Goal: Information Seeking & Learning: Learn about a topic

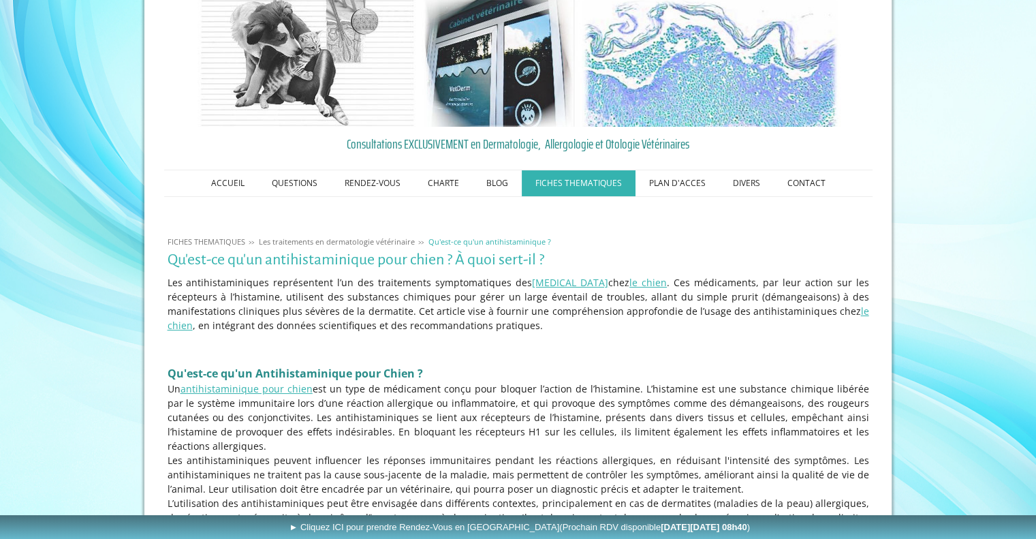
scroll to position [136, 0]
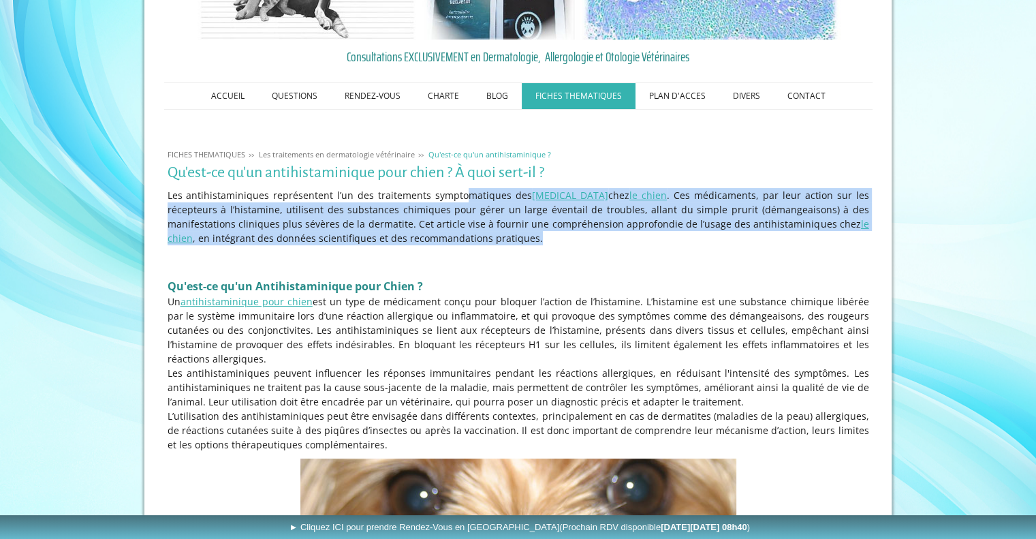
drag, startPoint x: 425, startPoint y: 193, endPoint x: 459, endPoint y: 232, distance: 51.7
click at [459, 232] on p "Les antihistaminiques représentent l’un des traitements symptomatiques des [MED…" at bounding box center [519, 216] width 702 height 57
drag, startPoint x: 379, startPoint y: 234, endPoint x: 393, endPoint y: 195, distance: 41.4
click at [393, 195] on p "Les antihistaminiques représentent l’un des traitements symptomatiques des [MED…" at bounding box center [519, 216] width 702 height 57
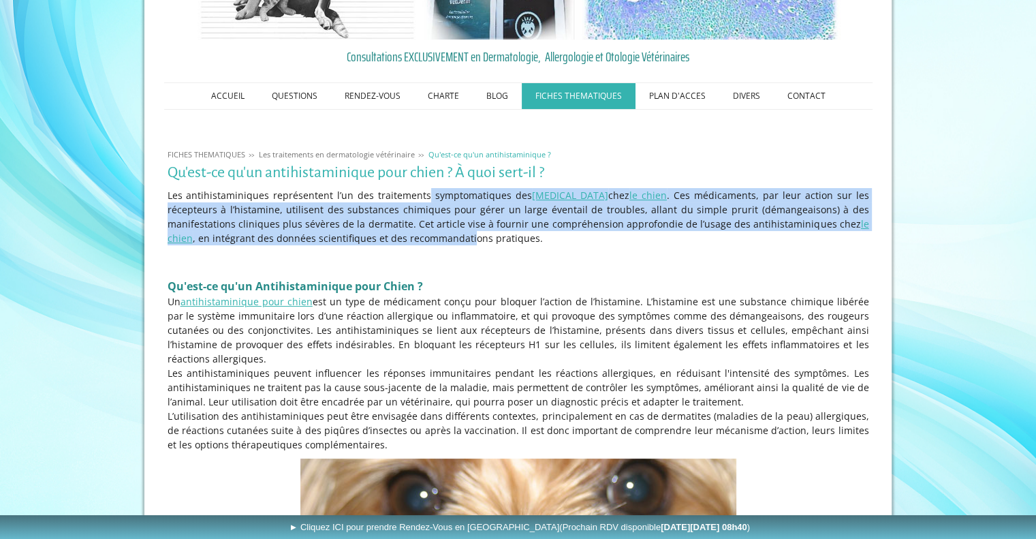
click at [393, 195] on p "Les antihistaminiques représentent l’un des traitements symptomatiques des [MED…" at bounding box center [519, 216] width 702 height 57
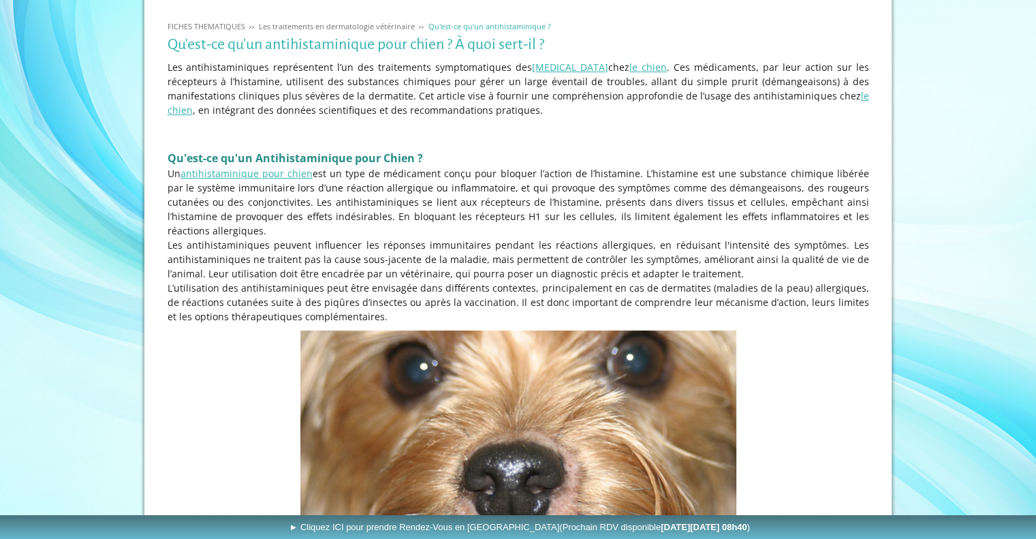
scroll to position [273, 0]
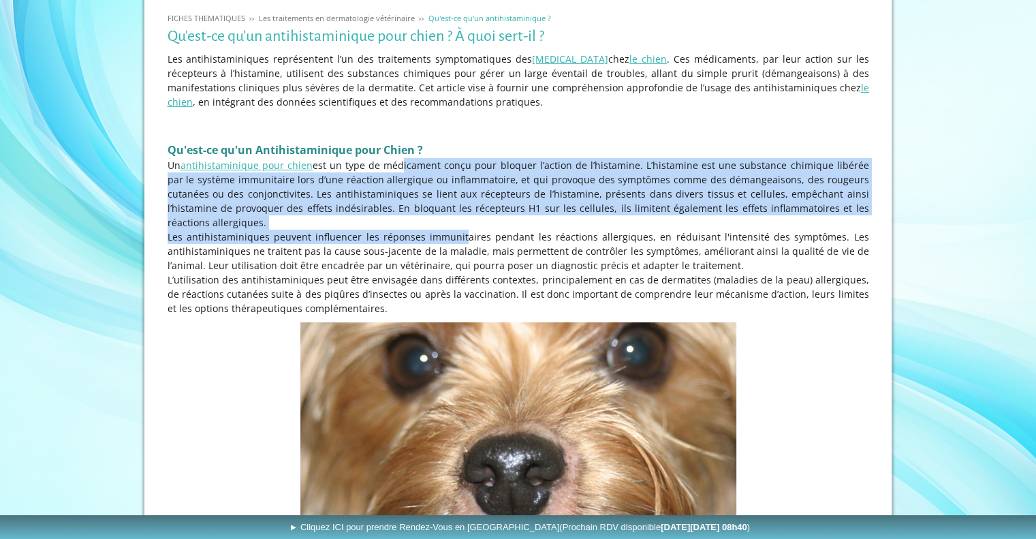
drag, startPoint x: 393, startPoint y: 163, endPoint x: 437, endPoint y: 221, distance: 72.5
click at [437, 221] on div "Les antihistaminiques représentent l’un des traitements symptomatiques des [MED…" at bounding box center [518, 183] width 709 height 270
click at [437, 230] on p "Les antihistaminiques peuvent influencer les réponses immunitaires pendant les …" at bounding box center [519, 251] width 702 height 43
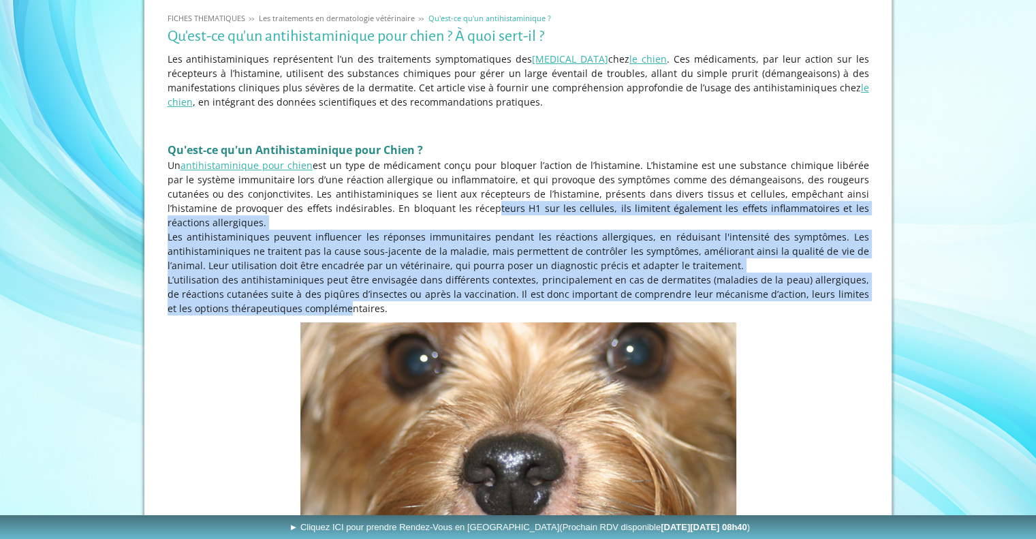
drag, startPoint x: 414, startPoint y: 213, endPoint x: 294, endPoint y: 299, distance: 147.3
click at [294, 299] on div "Les antihistaminiques représentent l’un des traitements symptomatiques des [MED…" at bounding box center [518, 183] width 709 height 270
click at [297, 273] on p "L’utilisation des antihistaminiques peut être envisagée dans différents context…" at bounding box center [519, 294] width 702 height 43
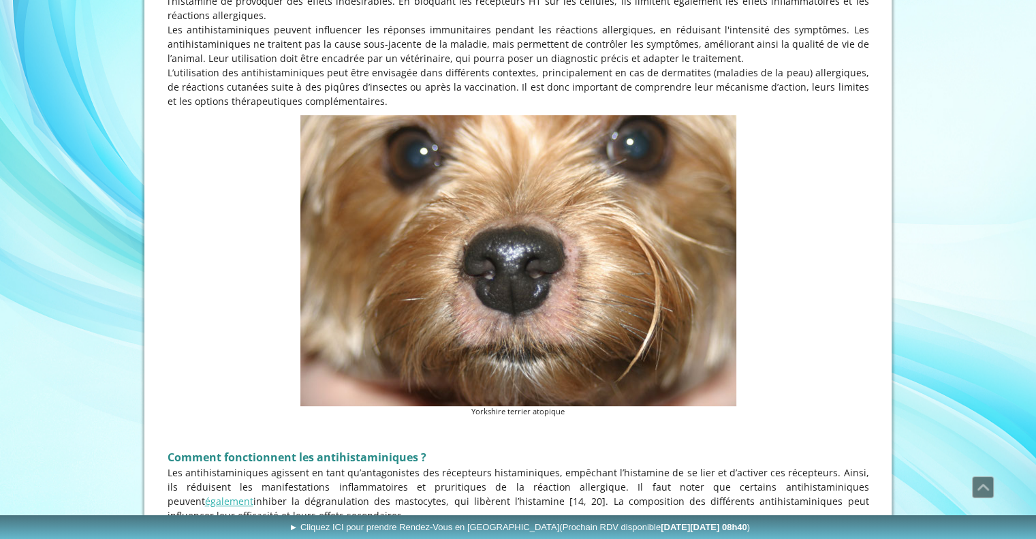
scroll to position [749, 0]
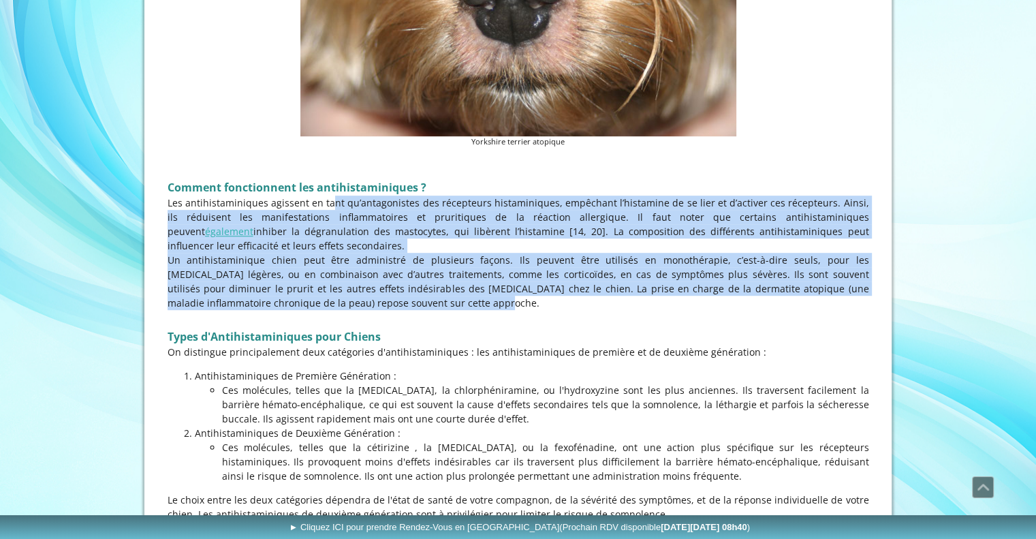
drag, startPoint x: 311, startPoint y: 181, endPoint x: 403, endPoint y: 294, distance: 145.8
click at [403, 294] on p "Un antihistaminique chien peut être administré de plusieurs façons. Ils peuvent…" at bounding box center [519, 281] width 702 height 57
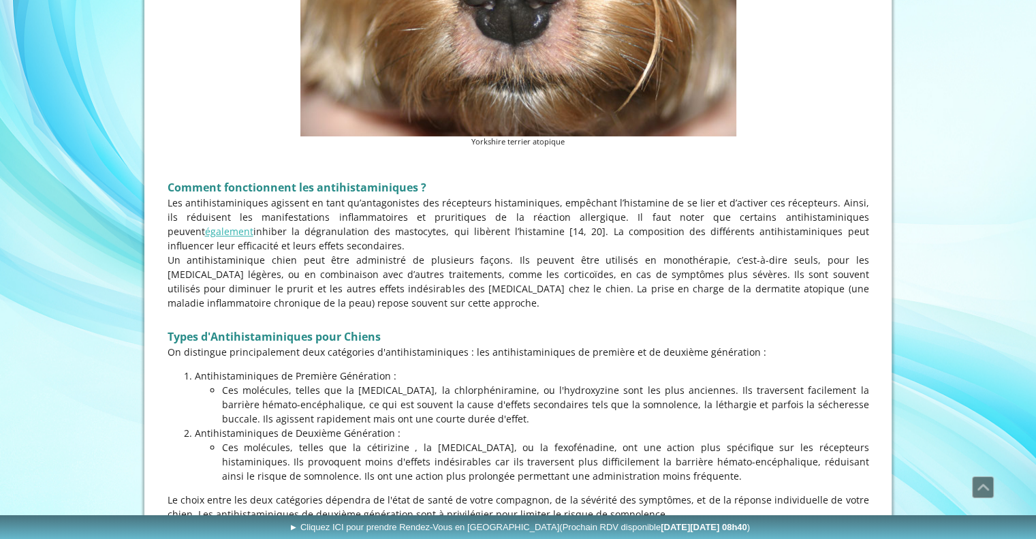
drag, startPoint x: 403, startPoint y: 294, endPoint x: 321, endPoint y: 233, distance: 102.7
click at [342, 253] on p "Un antihistaminique chien peut être administré de plusieurs façons. Ils peuvent…" at bounding box center [519, 281] width 702 height 57
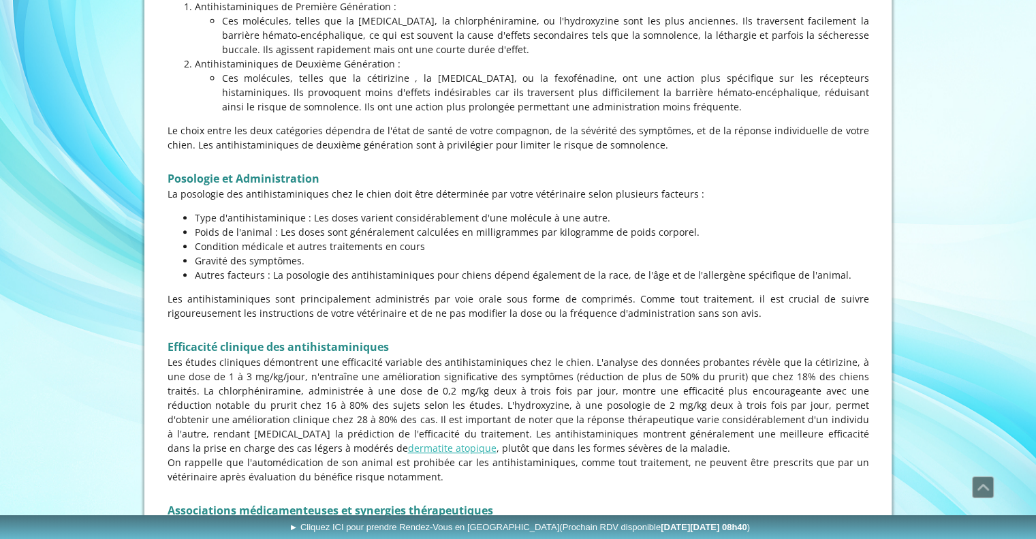
scroll to position [1158, 0]
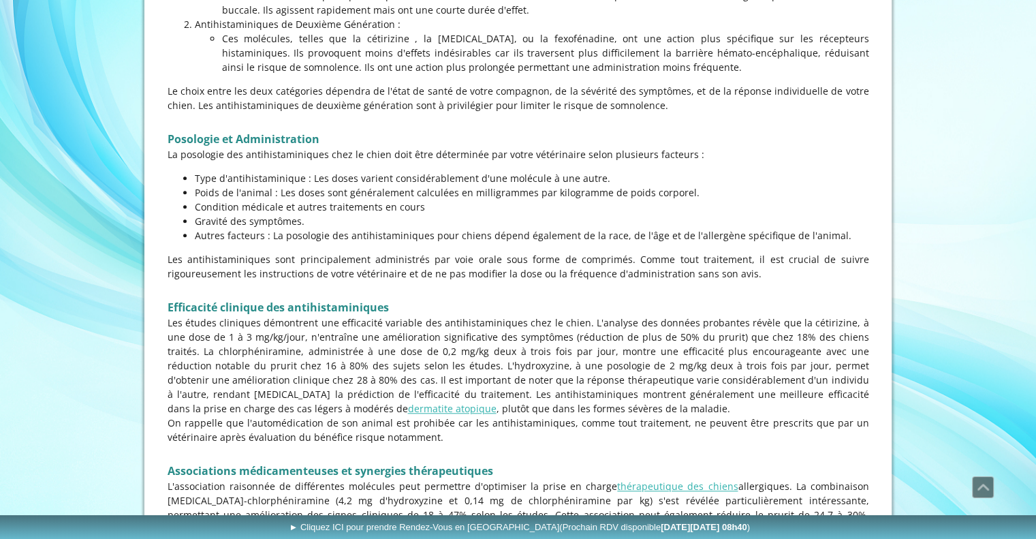
click at [342, 252] on p "Les antihistaminiques sont principalement administrés par voie orale sous forme…" at bounding box center [519, 266] width 702 height 29
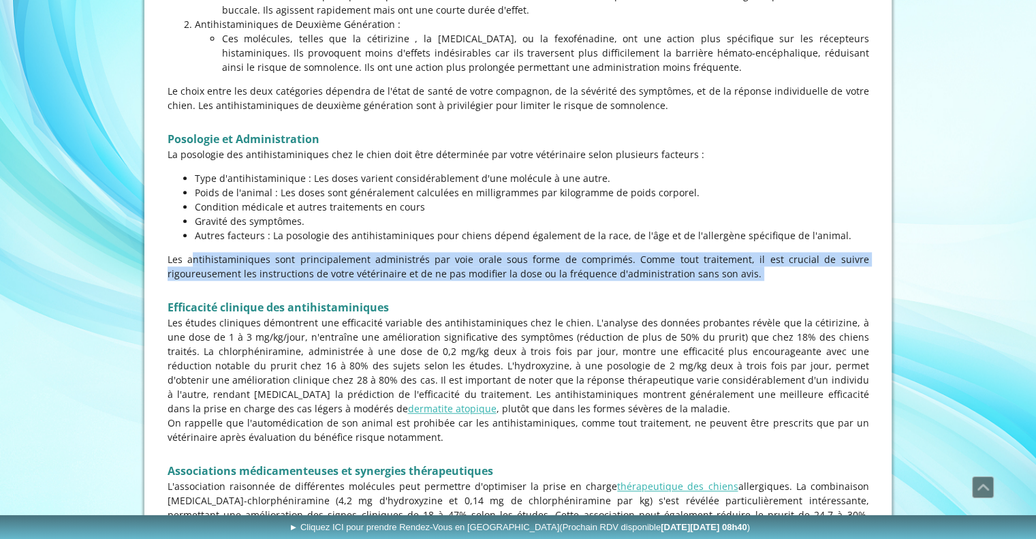
click at [342, 252] on p "Les antihistaminiques sont principalement administrés par voie orale sous forme…" at bounding box center [519, 266] width 702 height 29
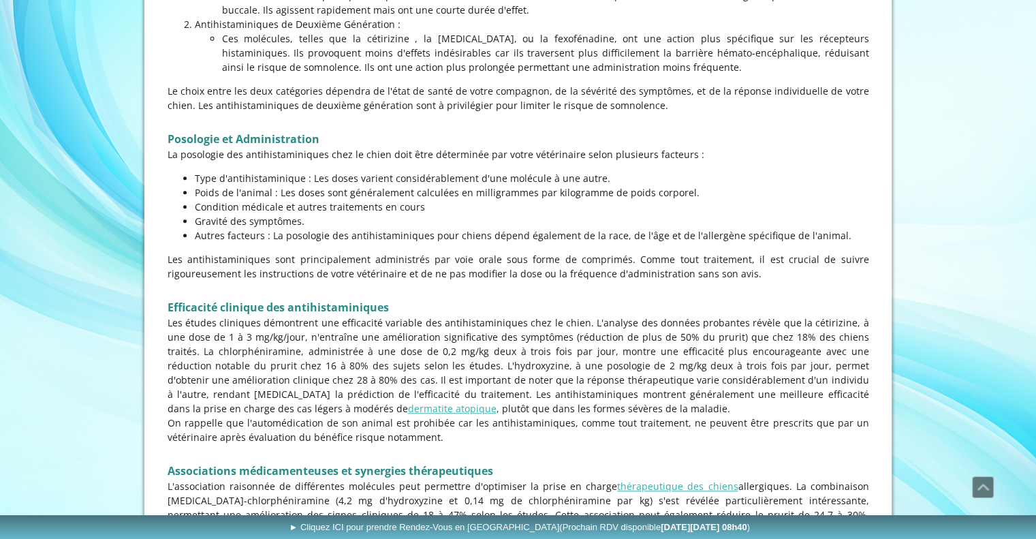
scroll to position [1226, 0]
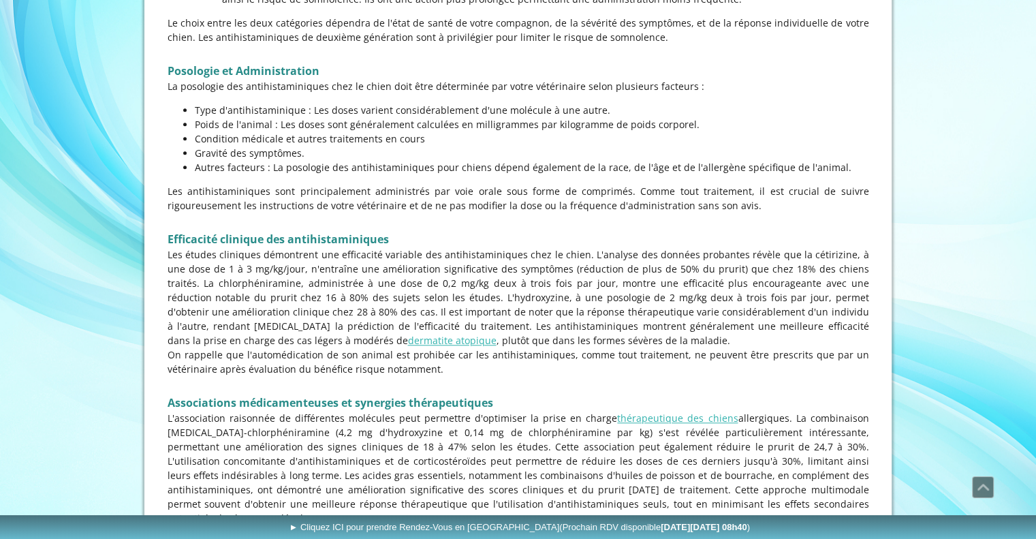
click at [342, 247] on p "Les études cliniques démontrent une efficacité variable des antihistaminiques c…" at bounding box center [519, 297] width 702 height 100
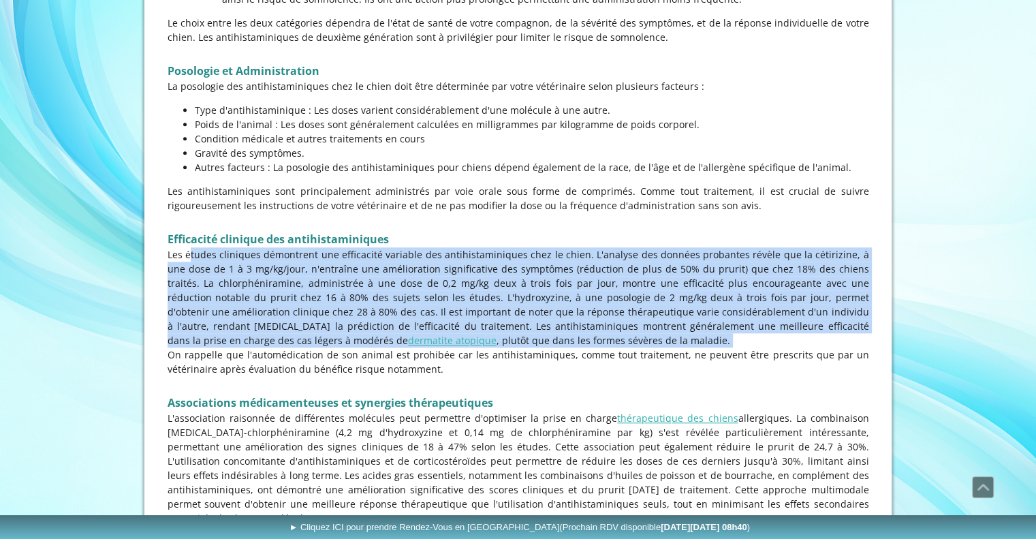
click at [342, 247] on p "Les études cliniques démontrent une efficacité variable des antihistaminiques c…" at bounding box center [519, 297] width 702 height 100
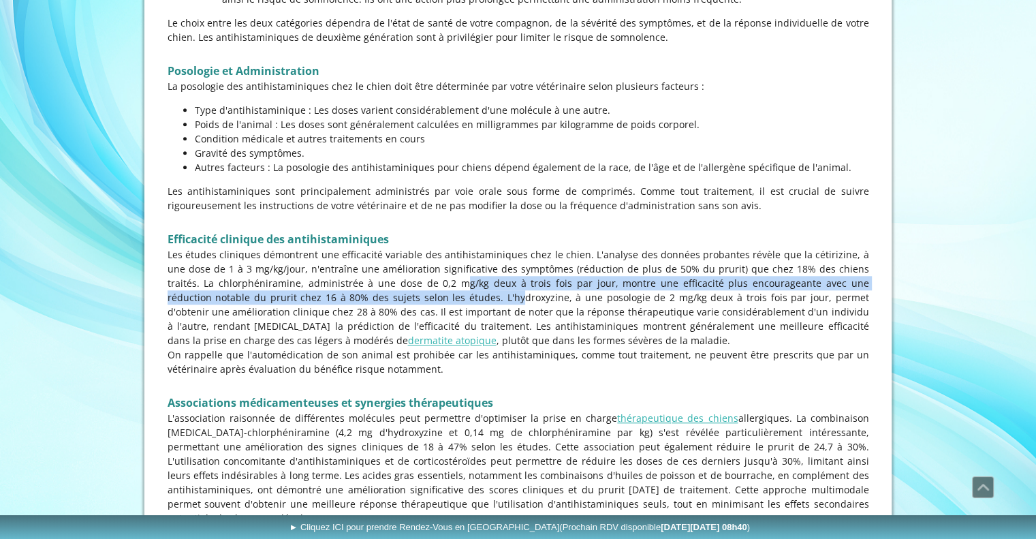
drag, startPoint x: 377, startPoint y: 266, endPoint x: 390, endPoint y: 280, distance: 18.8
click at [390, 280] on p "Les études cliniques démontrent une efficacité variable des antihistaminiques c…" at bounding box center [519, 297] width 702 height 100
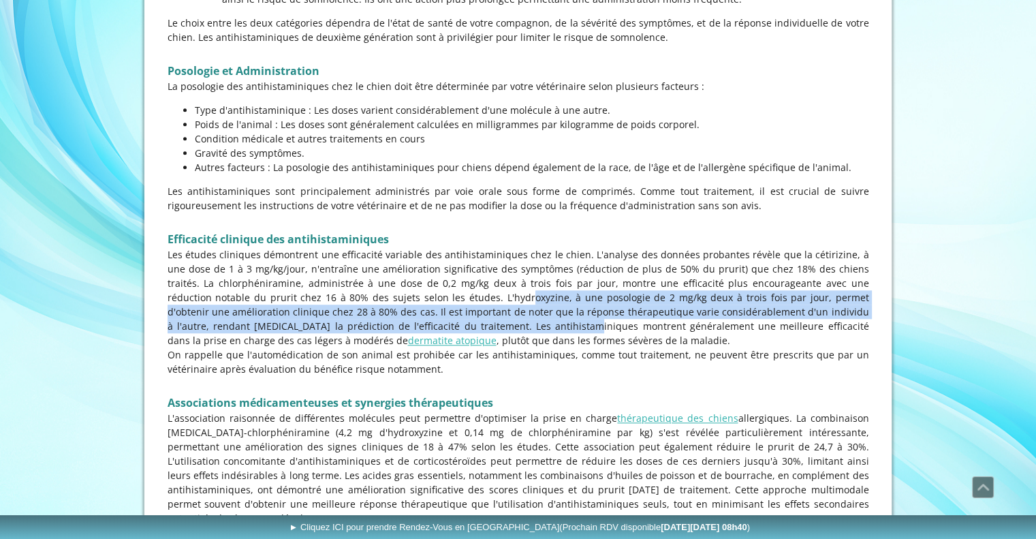
drag, startPoint x: 401, startPoint y: 278, endPoint x: 417, endPoint y: 307, distance: 32.6
click at [417, 307] on p "Les études cliniques démontrent une efficacité variable des antihistaminiques c…" at bounding box center [519, 297] width 702 height 100
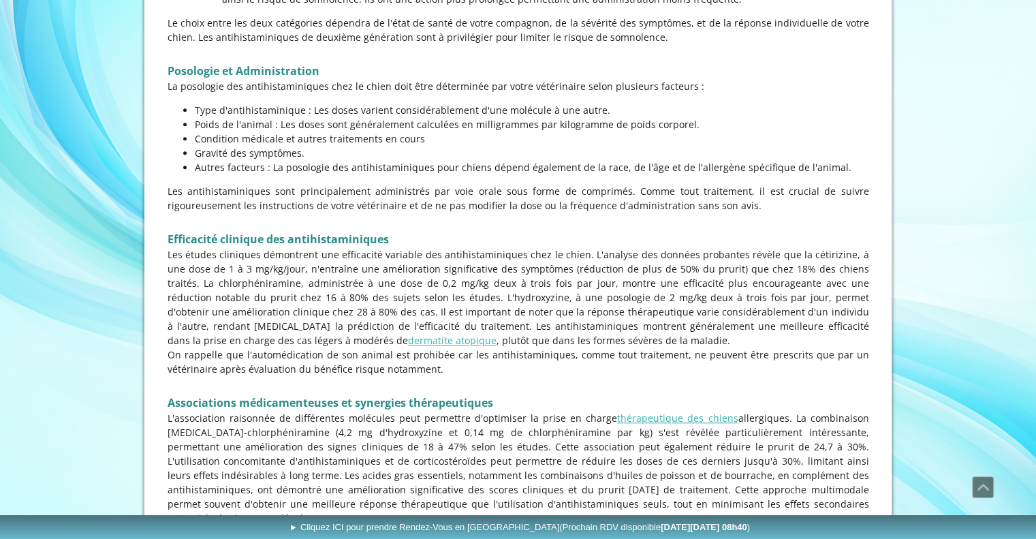
click at [428, 307] on p "Les études cliniques démontrent une efficacité variable des antihistaminiques c…" at bounding box center [519, 297] width 702 height 100
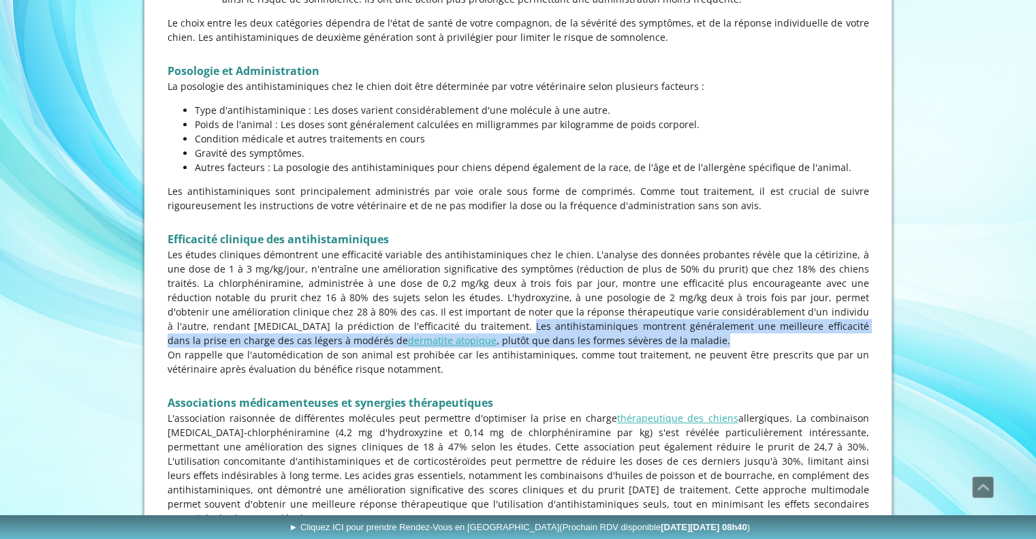
drag, startPoint x: 352, startPoint y: 310, endPoint x: 551, endPoint y: 329, distance: 200.5
click at [551, 329] on p "Les études cliniques démontrent une efficacité variable des antihistaminiques c…" at bounding box center [519, 297] width 702 height 100
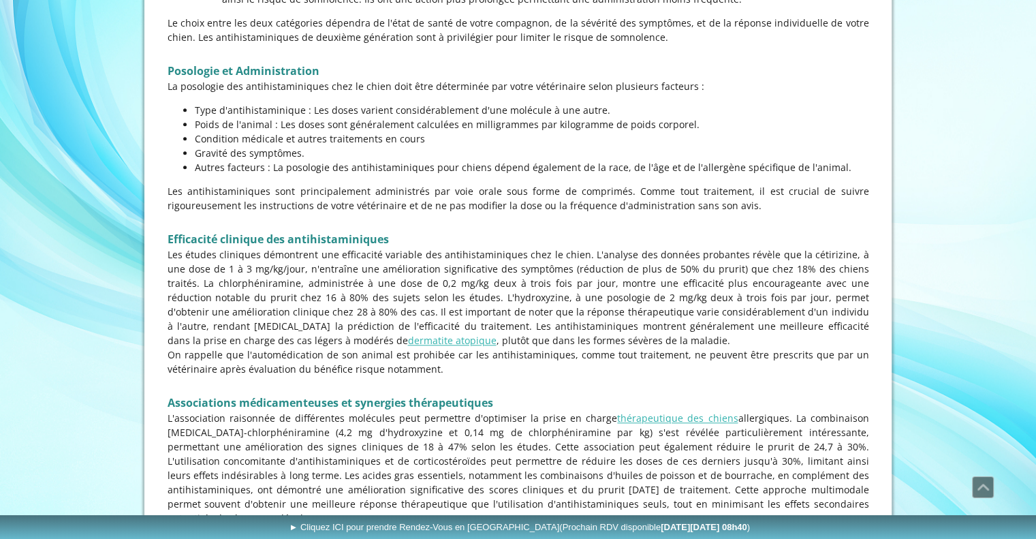
drag, startPoint x: 480, startPoint y: 362, endPoint x: 562, endPoint y: 323, distance: 91.1
click at [562, 323] on p "Les études cliniques démontrent une efficacité variable des antihistaminiques c…" at bounding box center [519, 297] width 702 height 100
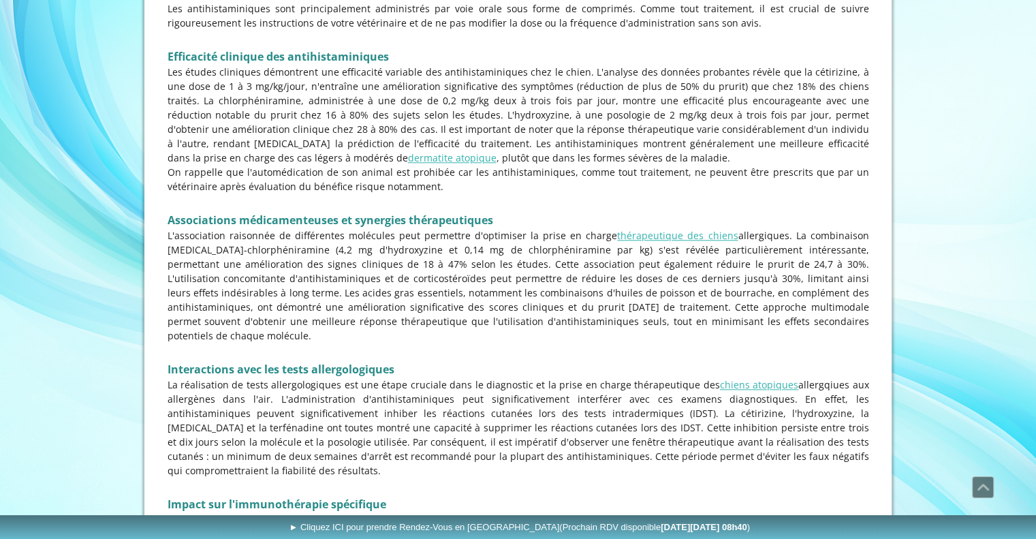
scroll to position [1431, 0]
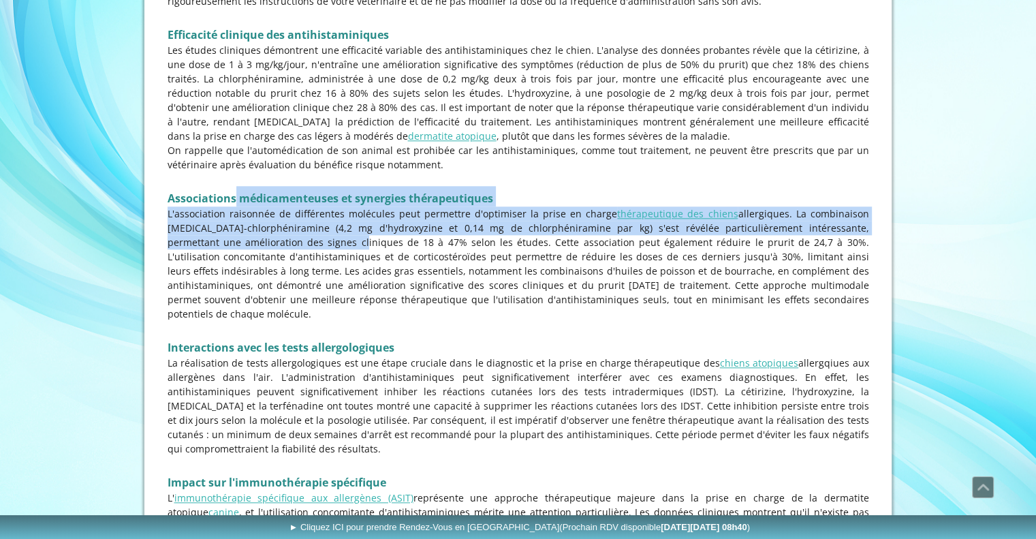
drag, startPoint x: 238, startPoint y: 188, endPoint x: 292, endPoint y: 221, distance: 62.8
click at [292, 221] on p "L'association raisonnée de différentes molécules peut permettre d'optimiser la …" at bounding box center [519, 263] width 702 height 114
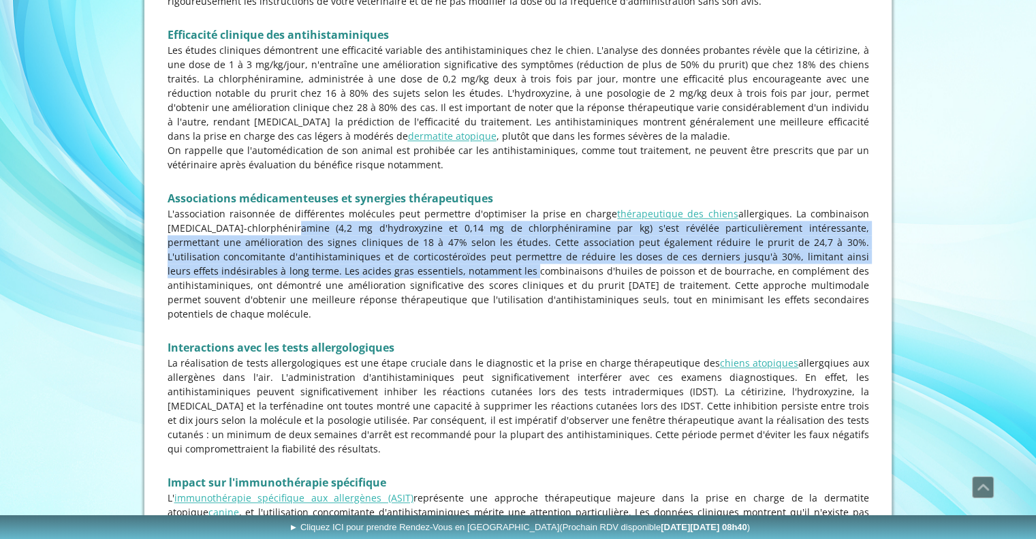
drag, startPoint x: 290, startPoint y: 208, endPoint x: 402, endPoint y: 252, distance: 120.6
click at [402, 252] on p "L'association raisonnée de différentes molécules peut permettre d'optimiser la …" at bounding box center [519, 263] width 702 height 114
click at [466, 220] on p "L'association raisonnée de différentes molécules peut permettre d'optimiser la …" at bounding box center [519, 263] width 702 height 114
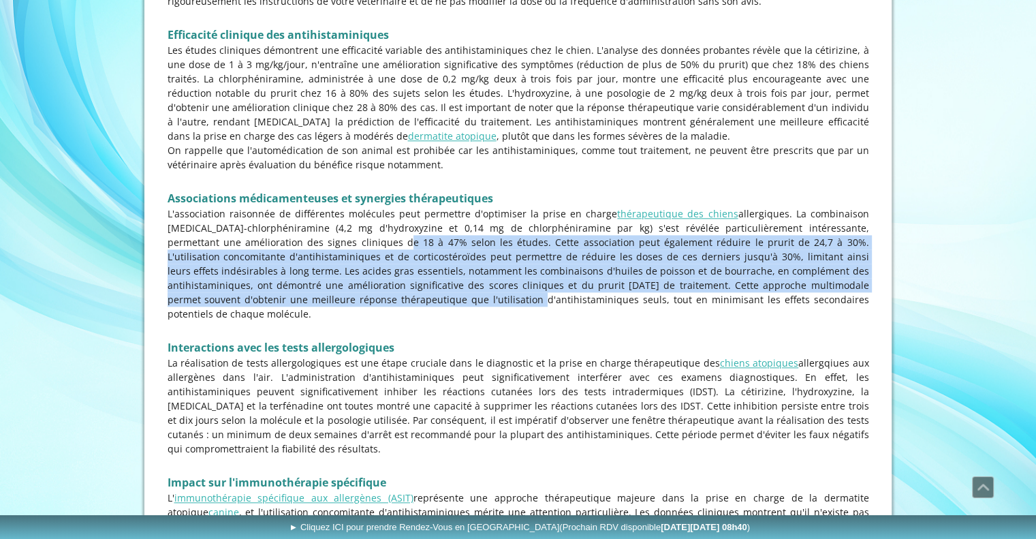
drag, startPoint x: 332, startPoint y: 231, endPoint x: 365, endPoint y: 280, distance: 58.6
click at [365, 280] on p "L'association raisonnée de différentes molécules peut permettre d'optimiser la …" at bounding box center [519, 263] width 702 height 114
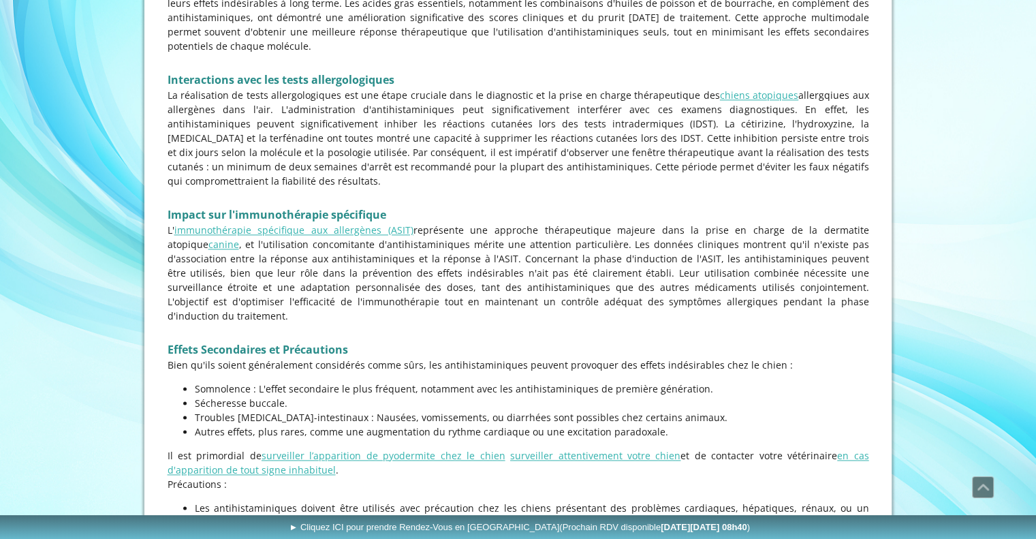
scroll to position [1703, 0]
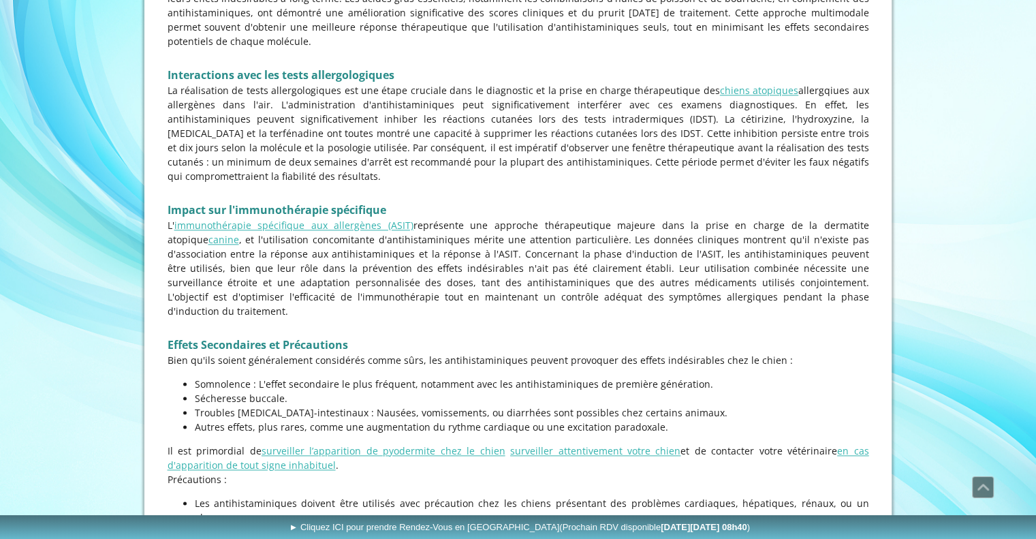
click at [355, 377] on p "Somnolence : L'effet secondaire le plus fréquent, notamment avec les antihistam…" at bounding box center [532, 384] width 675 height 14
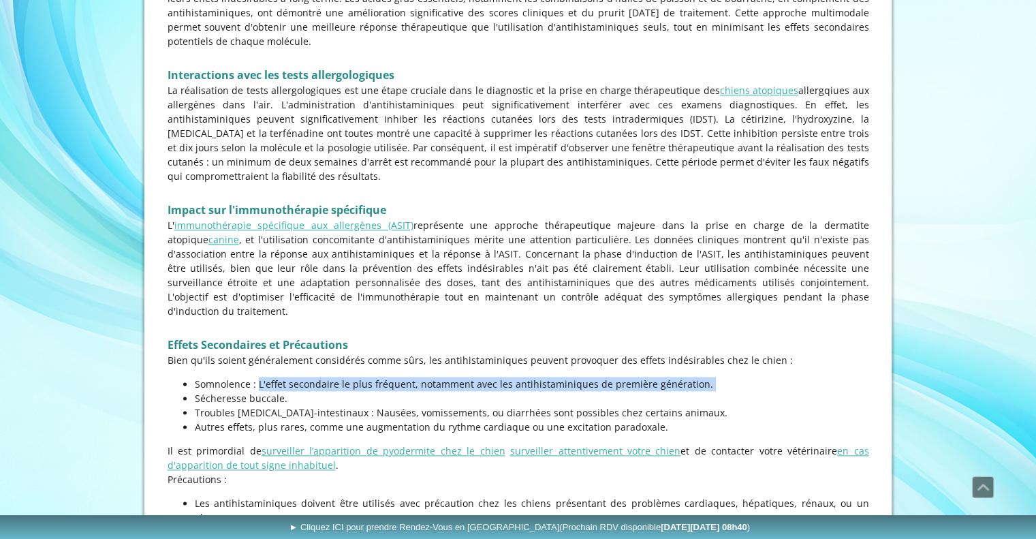
click at [355, 377] on p "Somnolence : L'effet secondaire le plus fréquent, notamment avec les antihistam…" at bounding box center [532, 384] width 675 height 14
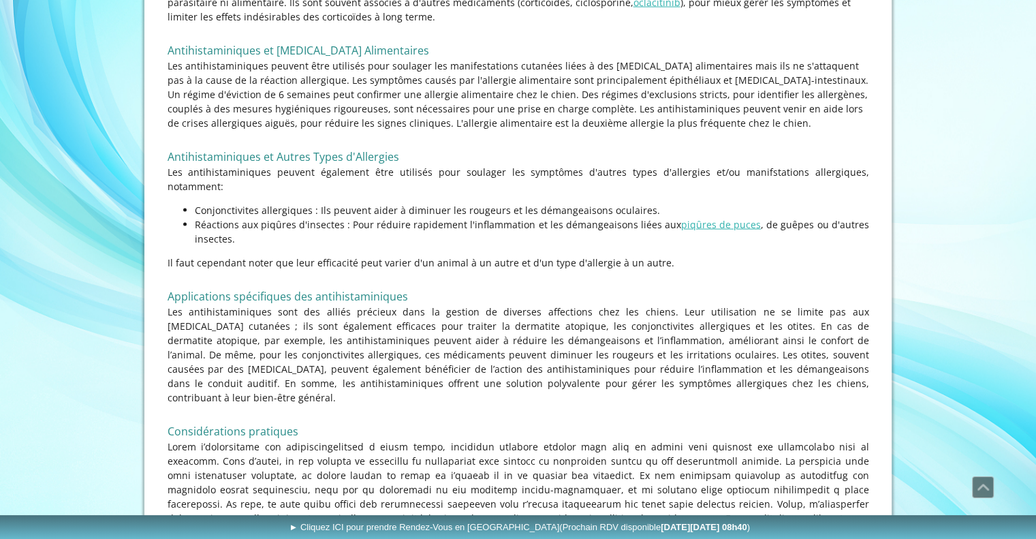
scroll to position [2930, 0]
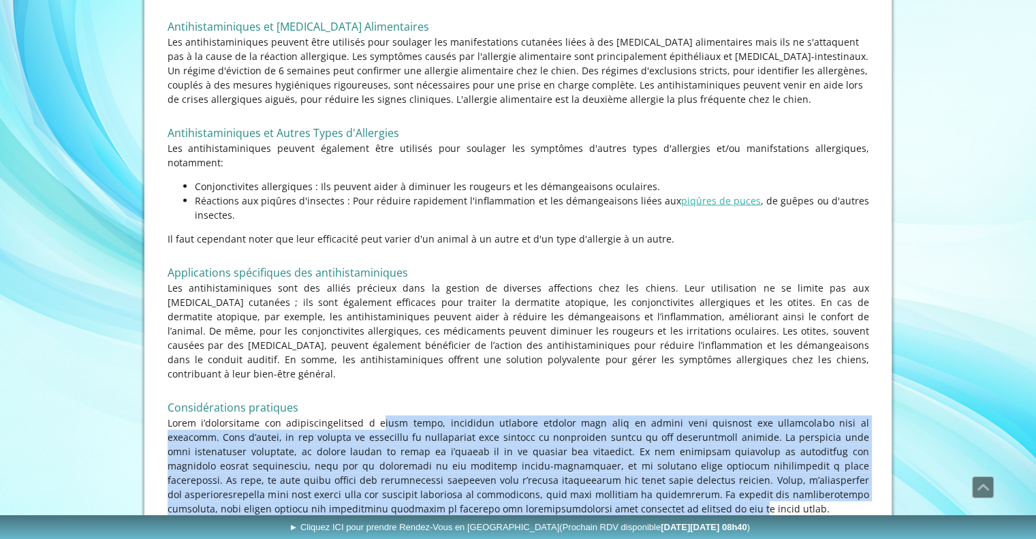
drag, startPoint x: 354, startPoint y: 281, endPoint x: 377, endPoint y: 361, distance: 83.5
click at [377, 416] on p at bounding box center [519, 466] width 702 height 100
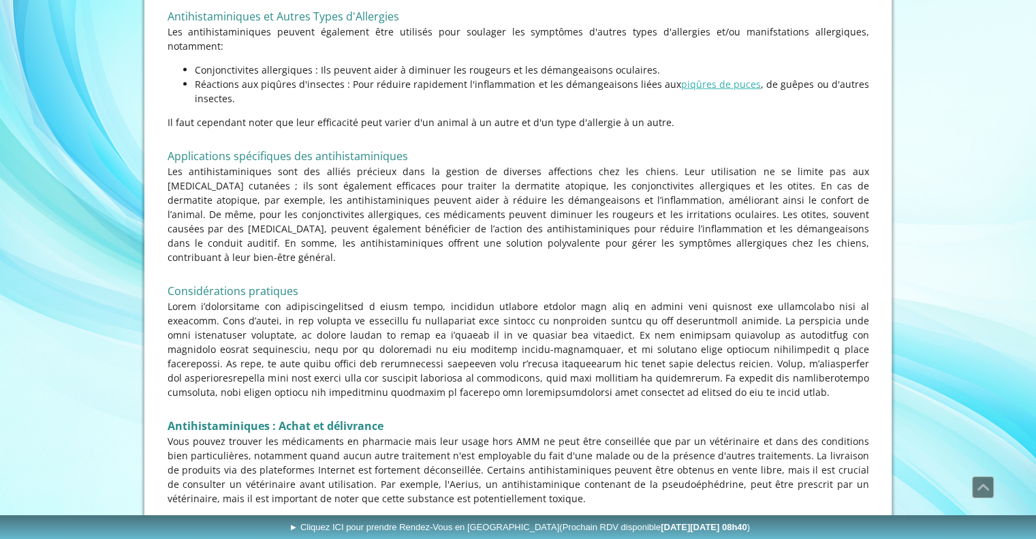
scroll to position [3066, 0]
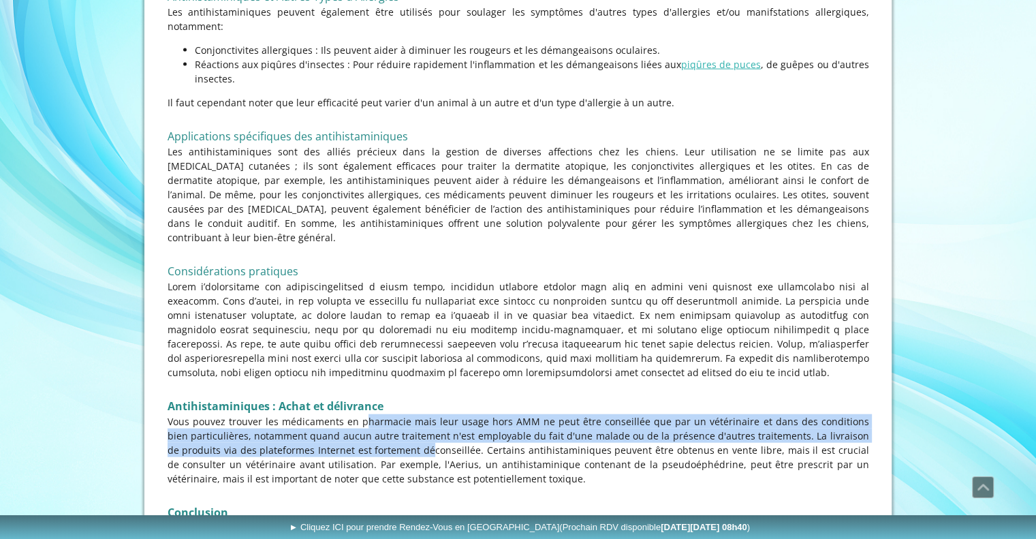
drag, startPoint x: 343, startPoint y: 273, endPoint x: 399, endPoint y: 306, distance: 64.7
click at [399, 414] on p "Vous pouvez trouver les médicaments en pharmacie mais leur usage hors AMM ne pe…" at bounding box center [519, 450] width 702 height 72
drag, startPoint x: 469, startPoint y: 304, endPoint x: 461, endPoint y: 258, distance: 46.3
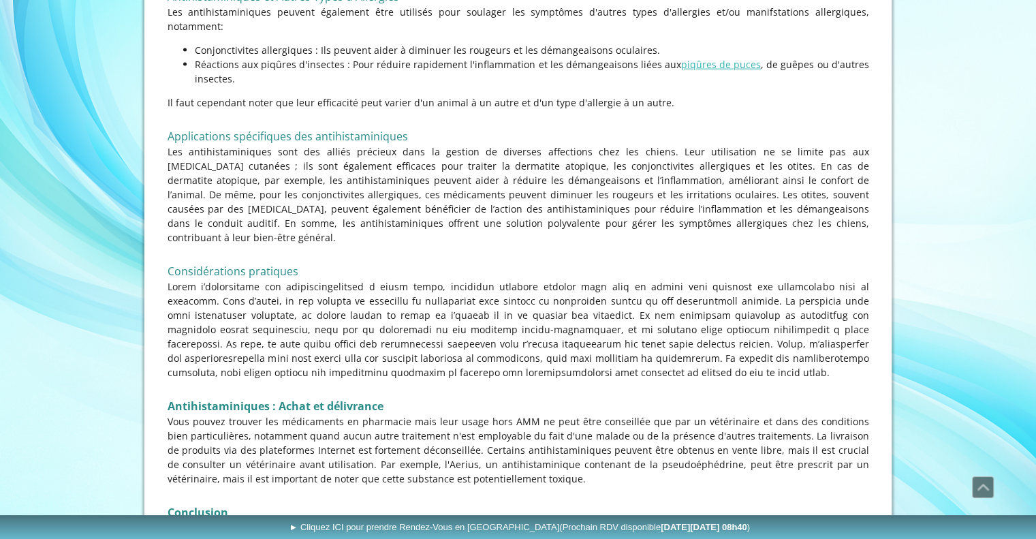
click at [434, 414] on p "Vous pouvez trouver les médicaments en pharmacie mais leur usage hors AMM ne pe…" at bounding box center [519, 450] width 702 height 72
click at [435, 414] on p "Vous pouvez trouver les médicaments en pharmacie mais leur usage hors AMM ne pe…" at bounding box center [519, 450] width 702 height 72
click at [433, 414] on p "Vous pouvez trouver les médicaments en pharmacie mais leur usage hors AMM ne pe…" at bounding box center [519, 450] width 702 height 72
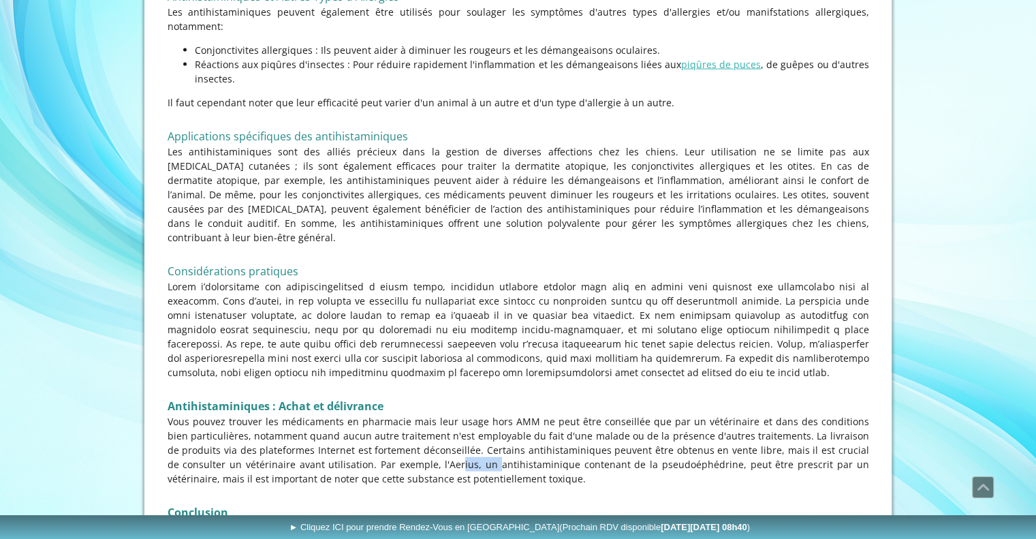
click at [433, 414] on p "Vous pouvez trouver les médicaments en pharmacie mais leur usage hors AMM ne pe…" at bounding box center [519, 450] width 702 height 72
click at [472, 414] on p "Vous pouvez trouver les médicaments en pharmacie mais leur usage hors AMM ne pe…" at bounding box center [519, 450] width 702 height 72
